Goal: Entertainment & Leisure: Consume media (video, audio)

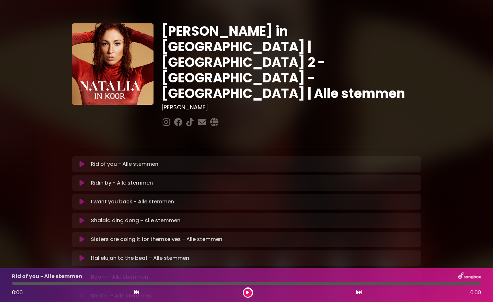
click at [81, 161] on icon at bounding box center [82, 164] width 5 height 6
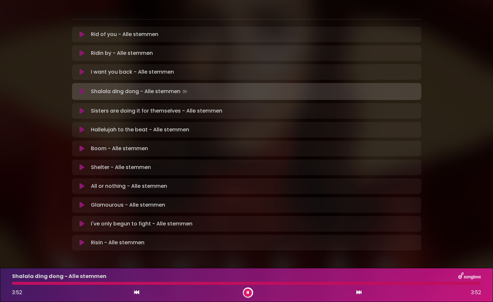
scroll to position [129, 0]
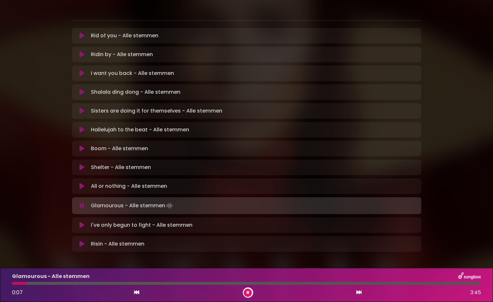
click at [65, 284] on div at bounding box center [246, 283] width 469 height 3
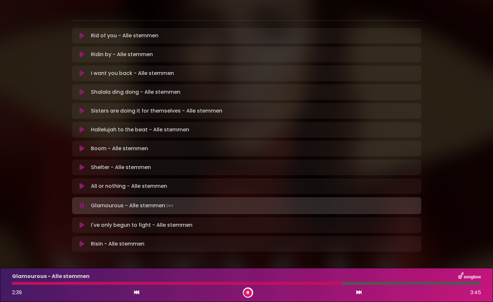
click at [394, 284] on div at bounding box center [246, 283] width 469 height 3
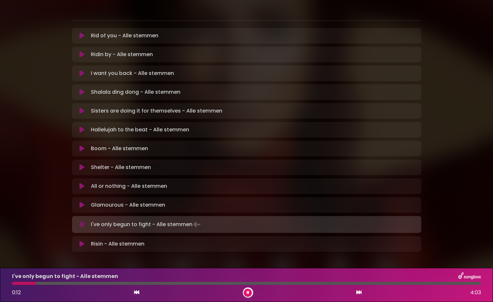
click at [71, 284] on div at bounding box center [246, 283] width 469 height 3
click at [61, 285] on div "I've only begun to fight - Alle stemmen 0:32 4:03" at bounding box center [246, 285] width 477 height 26
click at [58, 284] on div at bounding box center [45, 283] width 67 height 3
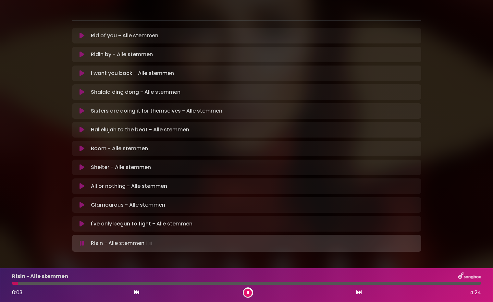
click at [147, 220] on p "I've only begun to fight - Alle stemmen Loading Track..." at bounding box center [142, 224] width 102 height 8
click at [82, 221] on icon at bounding box center [82, 224] width 5 height 6
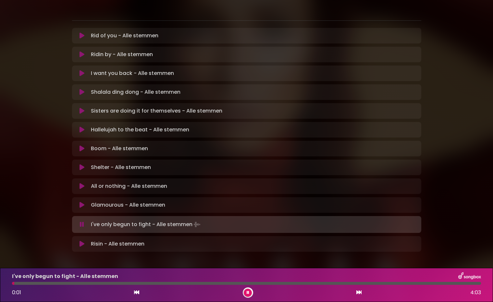
click at [294, 284] on div at bounding box center [246, 283] width 469 height 3
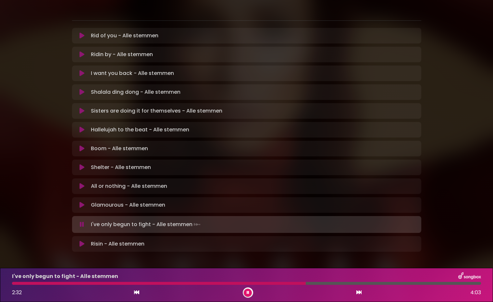
click at [342, 284] on div at bounding box center [246, 283] width 469 height 3
click at [82, 241] on icon at bounding box center [82, 244] width 5 height 6
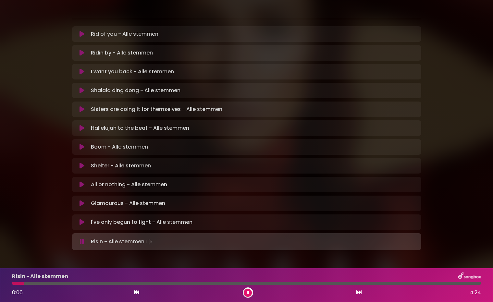
scroll to position [130, 0]
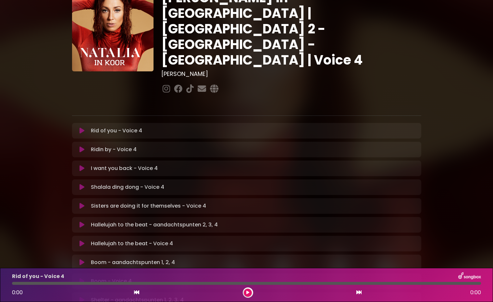
scroll to position [35, 0]
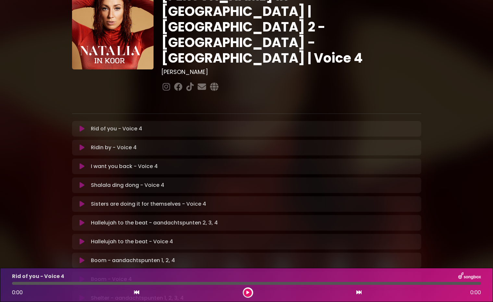
click at [83, 220] on icon at bounding box center [82, 223] width 5 height 6
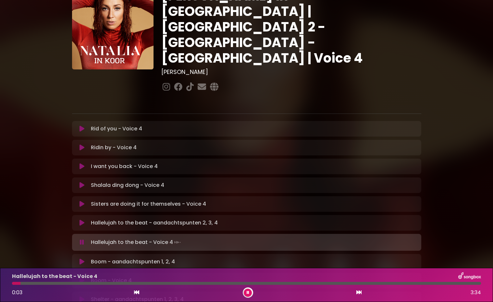
click at [82, 259] on icon at bounding box center [82, 262] width 5 height 6
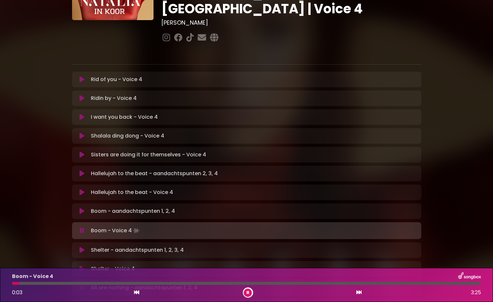
scroll to position [87, 0]
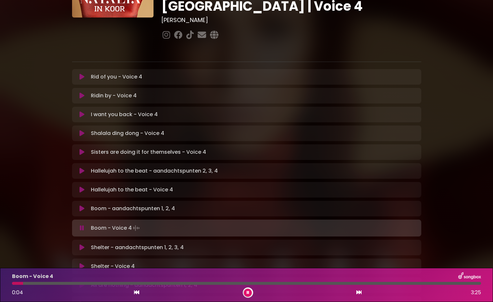
click at [82, 245] on icon at bounding box center [82, 248] width 5 height 6
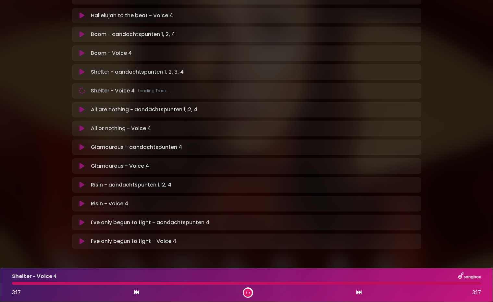
scroll to position [260, 0]
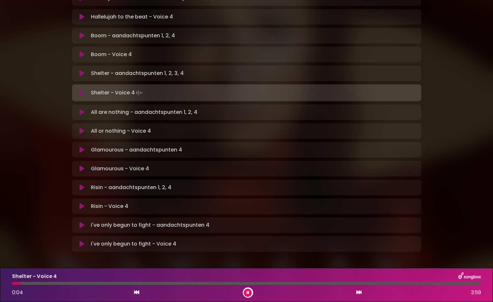
click at [83, 109] on icon at bounding box center [82, 112] width 5 height 6
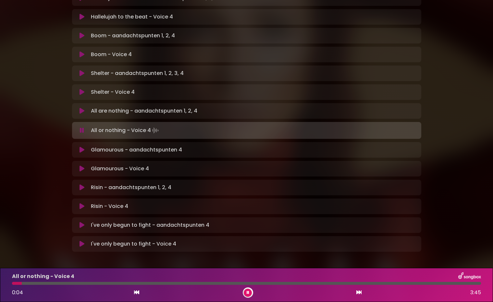
click at [81, 147] on icon at bounding box center [82, 150] width 5 height 6
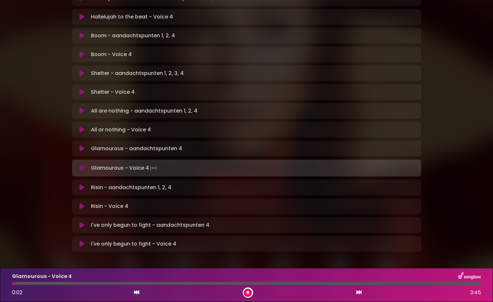
click at [83, 184] on icon at bounding box center [82, 187] width 5 height 6
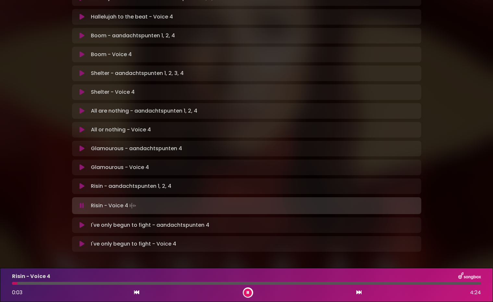
click at [81, 222] on icon at bounding box center [82, 225] width 5 height 6
